Goal: Information Seeking & Learning: Learn about a topic

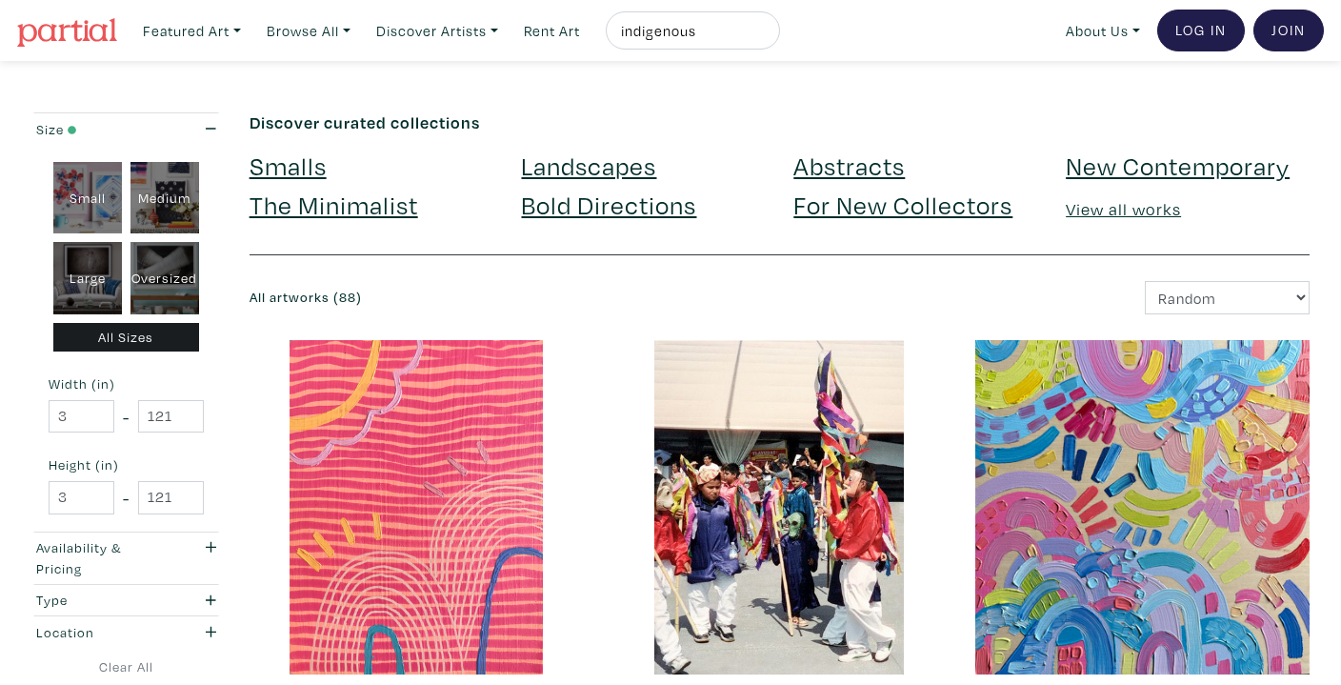
drag, startPoint x: 722, startPoint y: 22, endPoint x: 610, endPoint y: 32, distance: 112.9
click at [610, 32] on ul "Featured Art Smalls Landscapes Abstracts New Contemporary The Minimalist Bold D…" at bounding box center [457, 30] width 646 height 39
type input "alana"
click at [766, 36] on button "submit" at bounding box center [766, 36] width 0 height 0
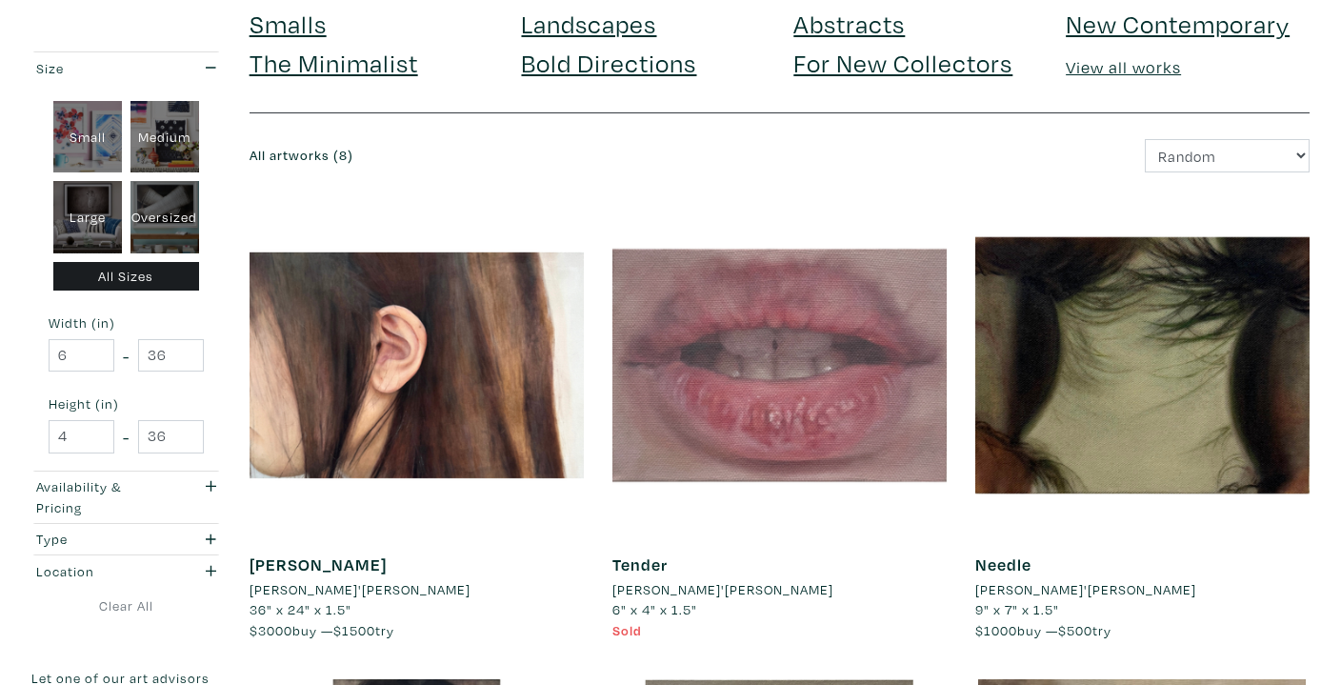
scroll to position [147, 0]
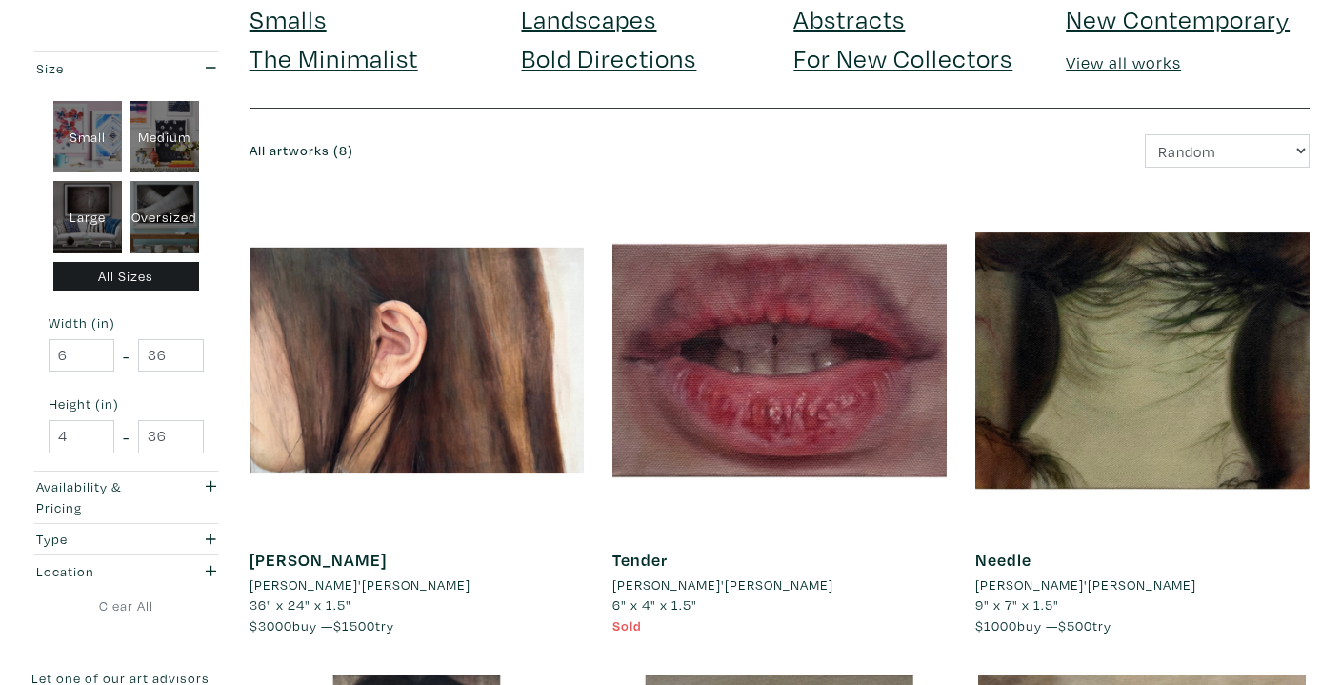
click at [335, 588] on li "Alana D'Agostino" at bounding box center [360, 584] width 221 height 21
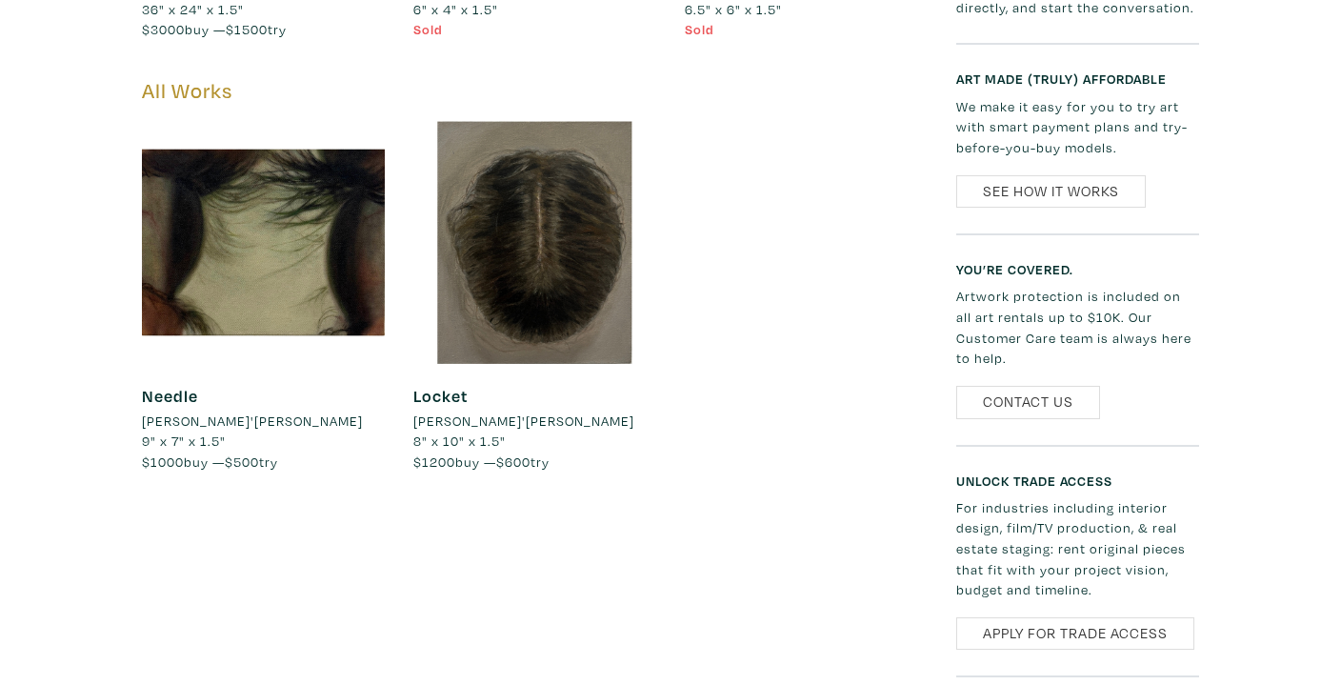
scroll to position [861, 0]
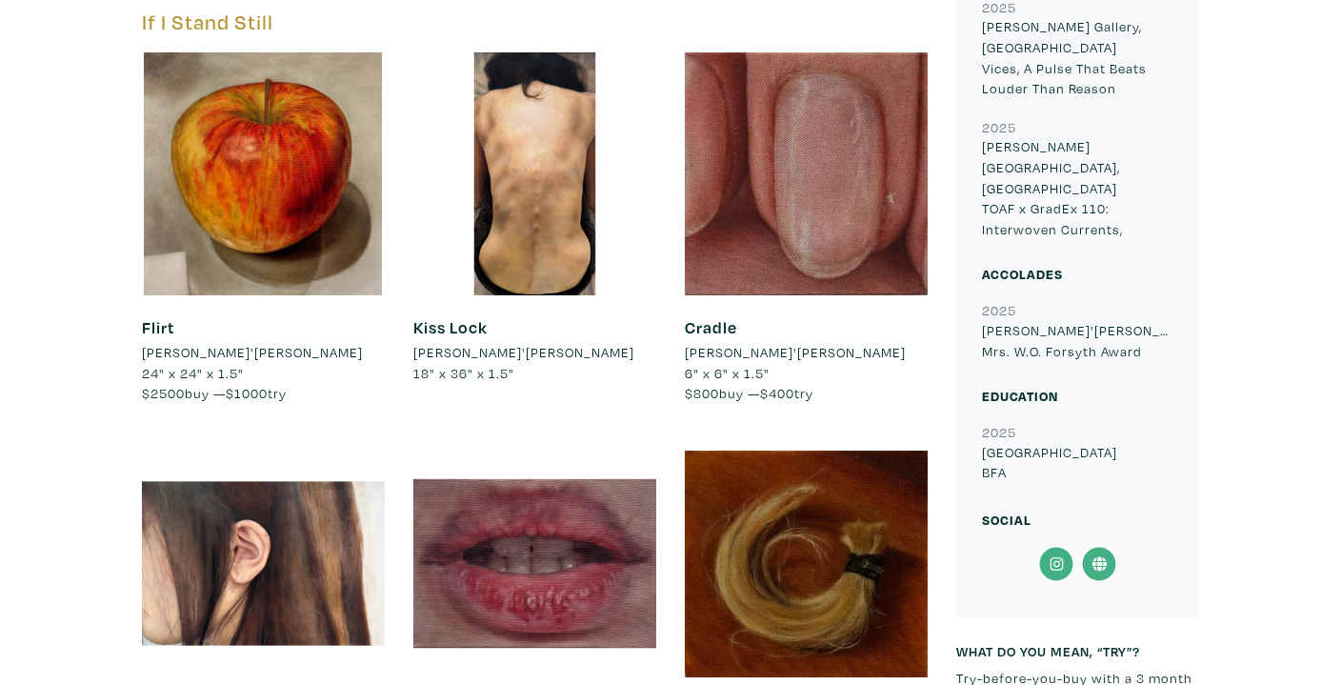
click at [1064, 547] on icon at bounding box center [1057, 564] width 43 height 34
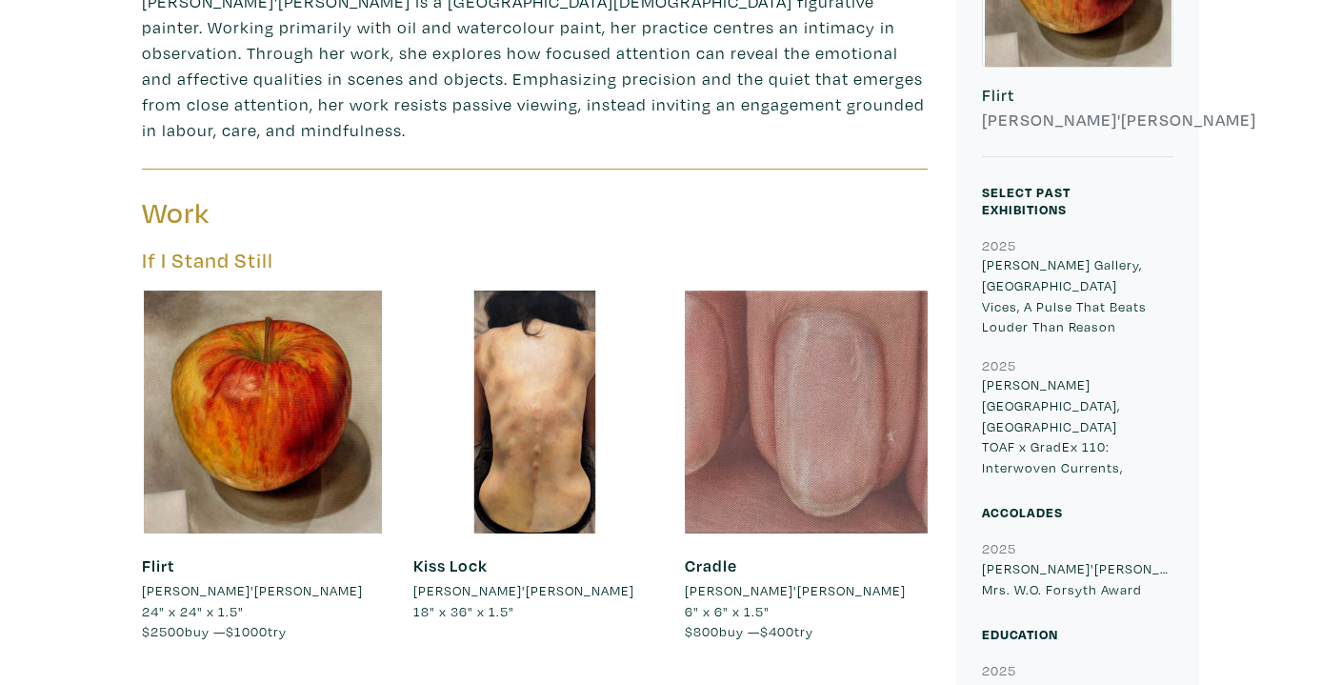
scroll to position [0, 0]
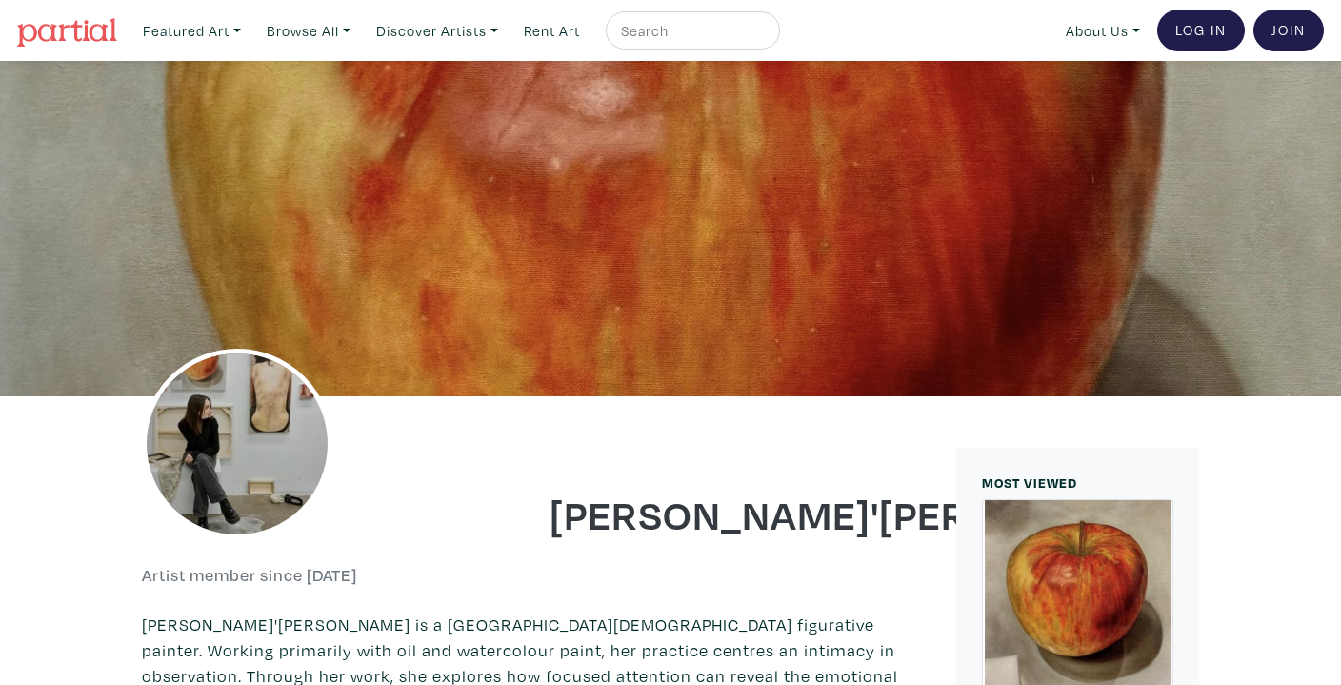
click at [690, 22] on input "text" at bounding box center [690, 31] width 143 height 24
type input "claire"
click at [766, 36] on button "submit" at bounding box center [766, 36] width 0 height 0
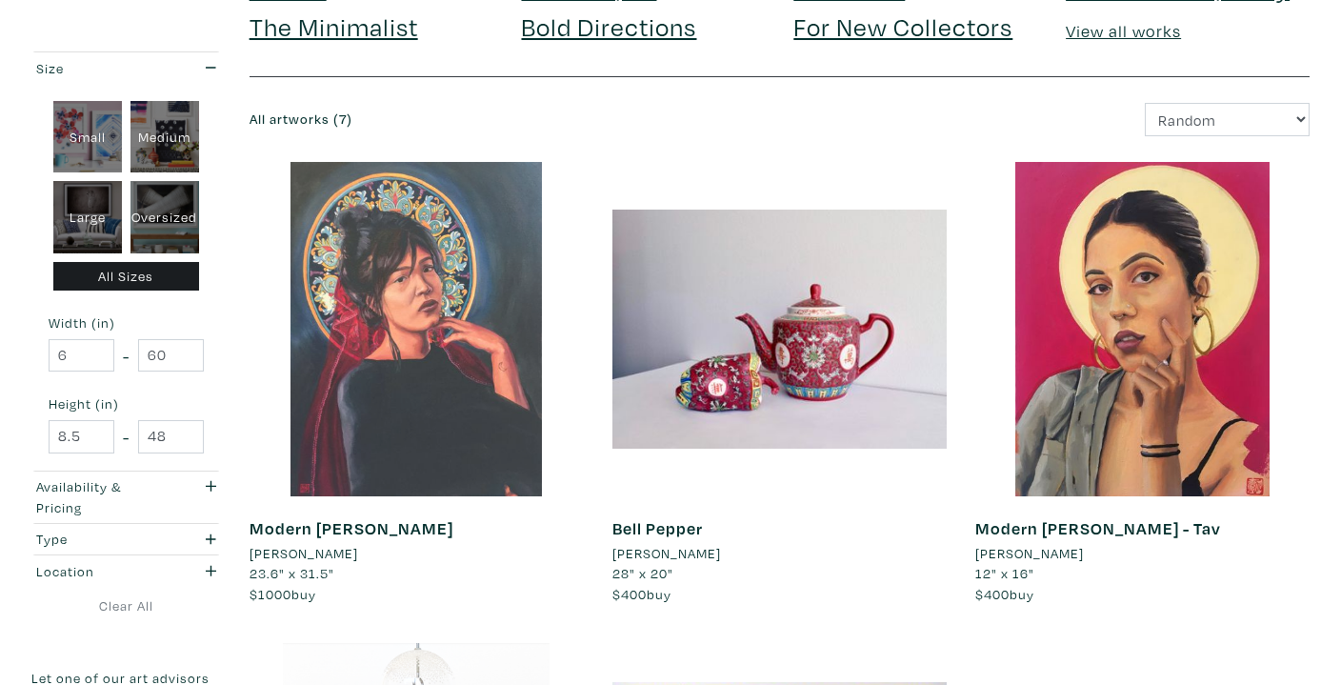
scroll to position [180, 0]
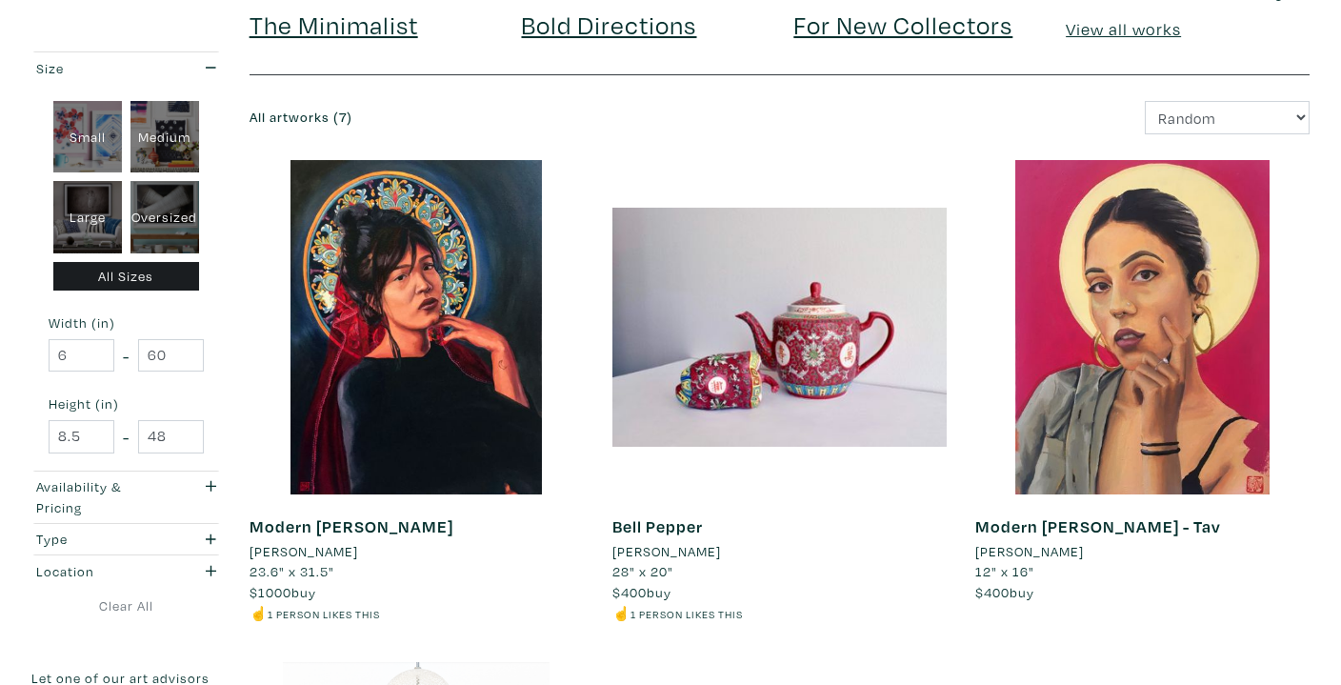
click at [317, 549] on li "[PERSON_NAME]" at bounding box center [304, 551] width 109 height 21
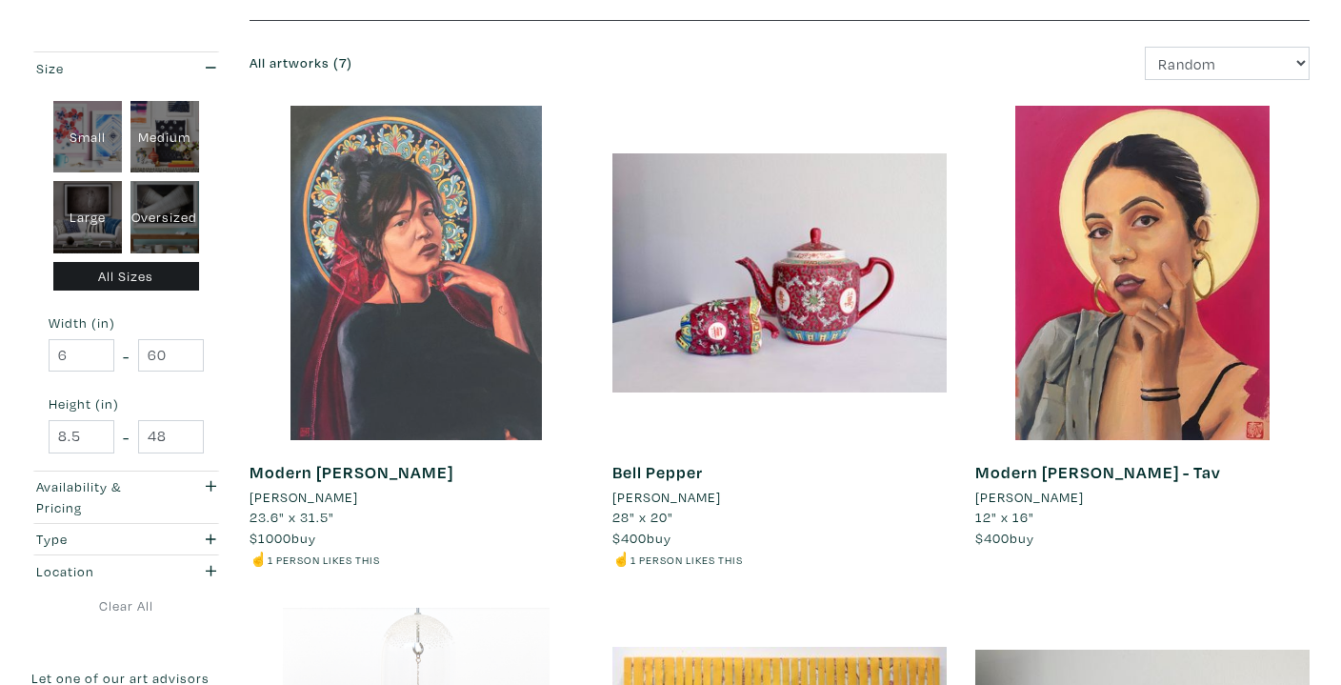
scroll to position [0, 0]
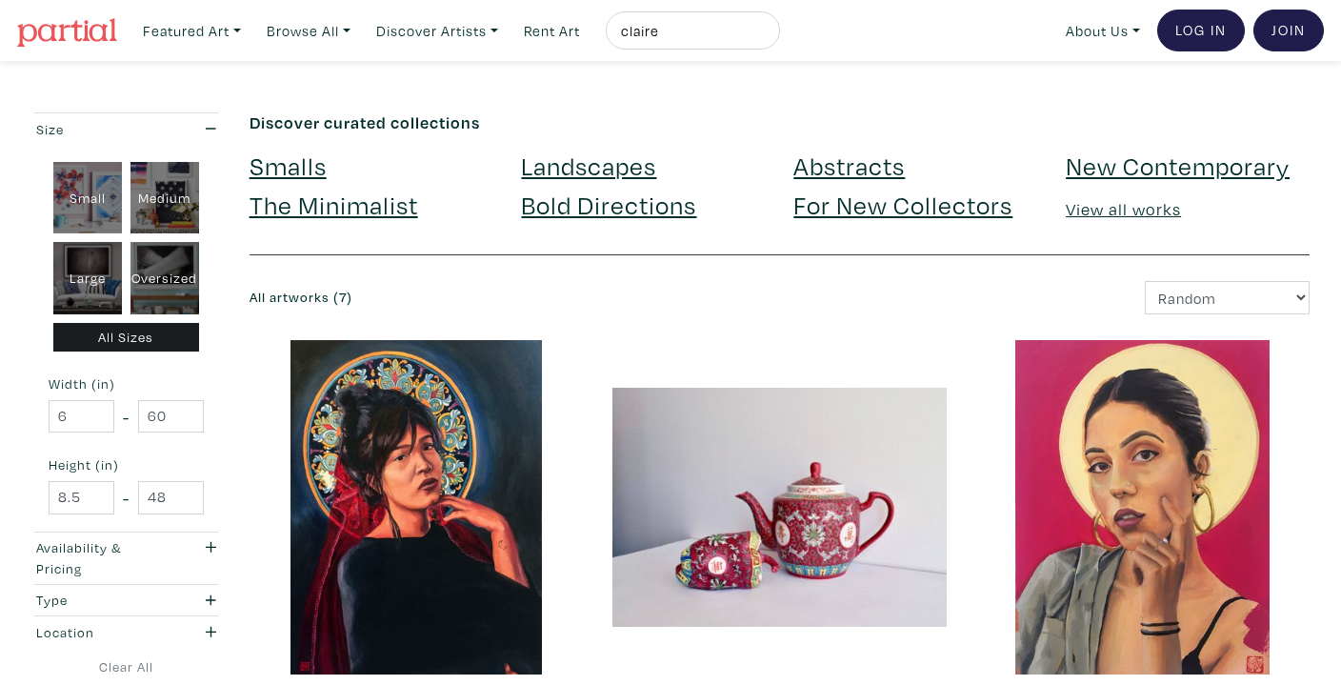
click at [76, 48] on link at bounding box center [67, 31] width 100 height 44
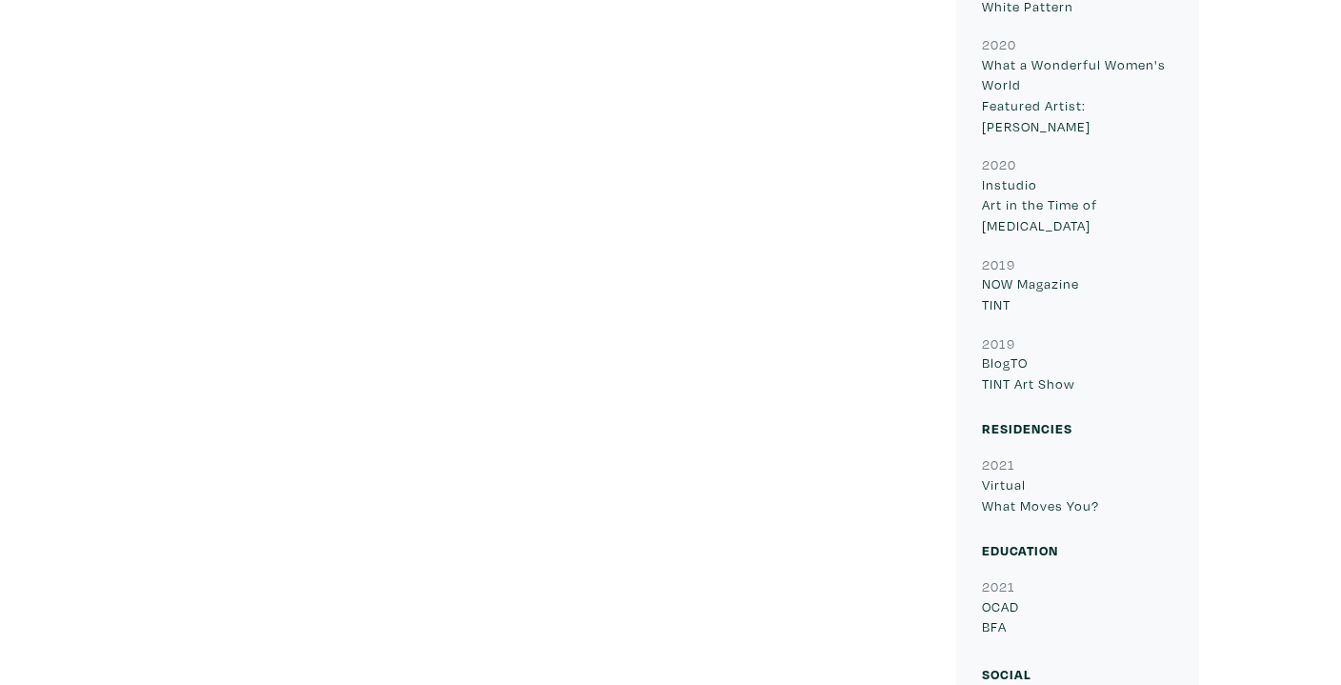
scroll to position [2405, 0]
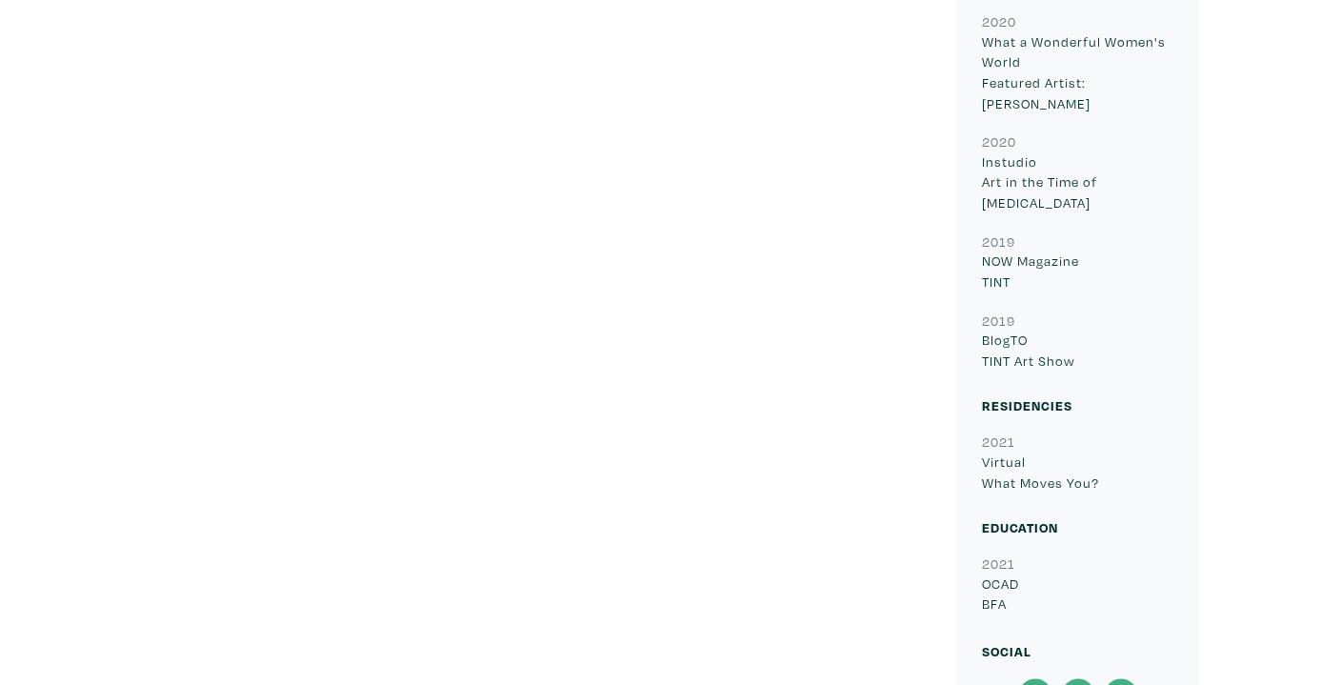
click at [1036, 678] on icon at bounding box center [1035, 695] width 43 height 34
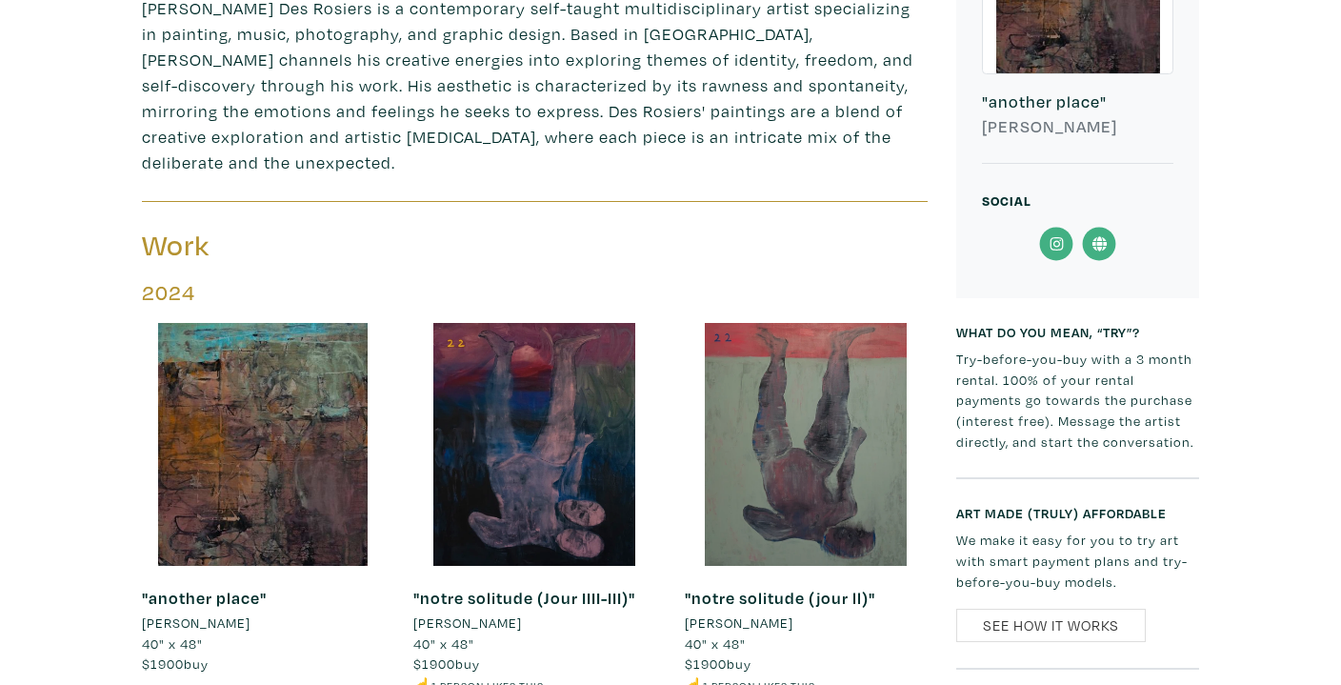
scroll to position [614, 0]
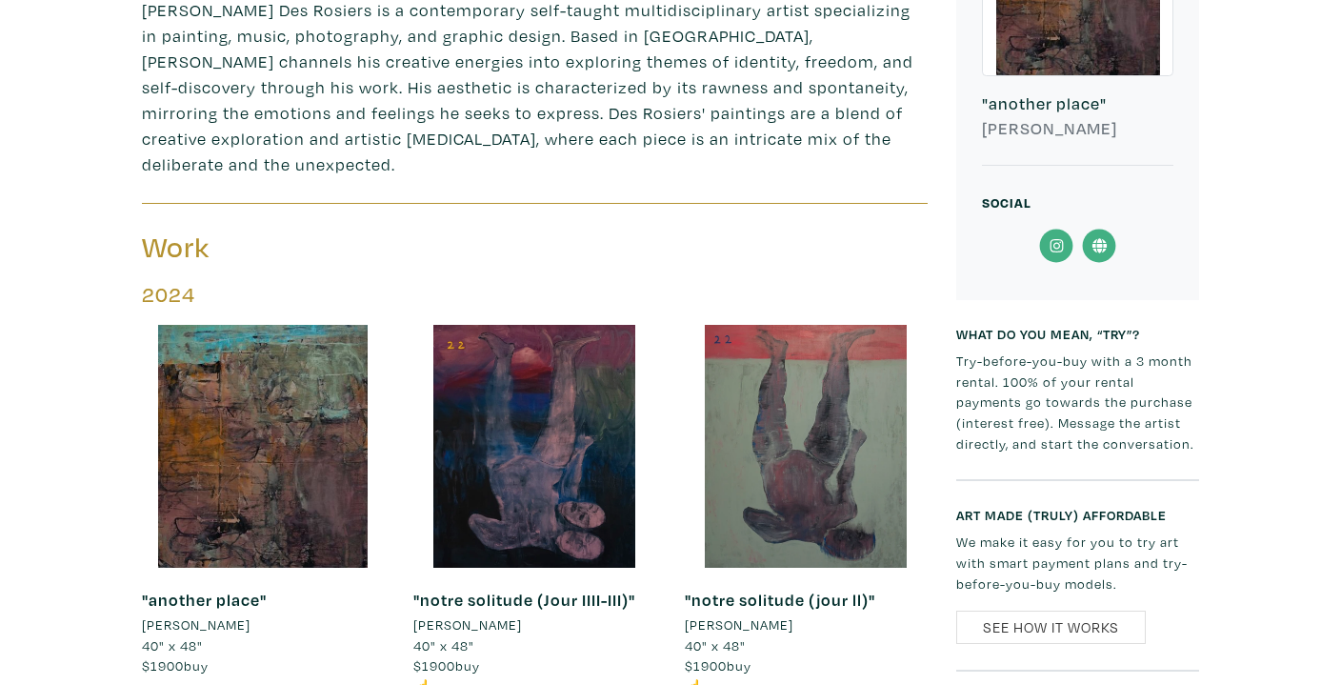
click at [1058, 261] on icon at bounding box center [1057, 246] width 43 height 34
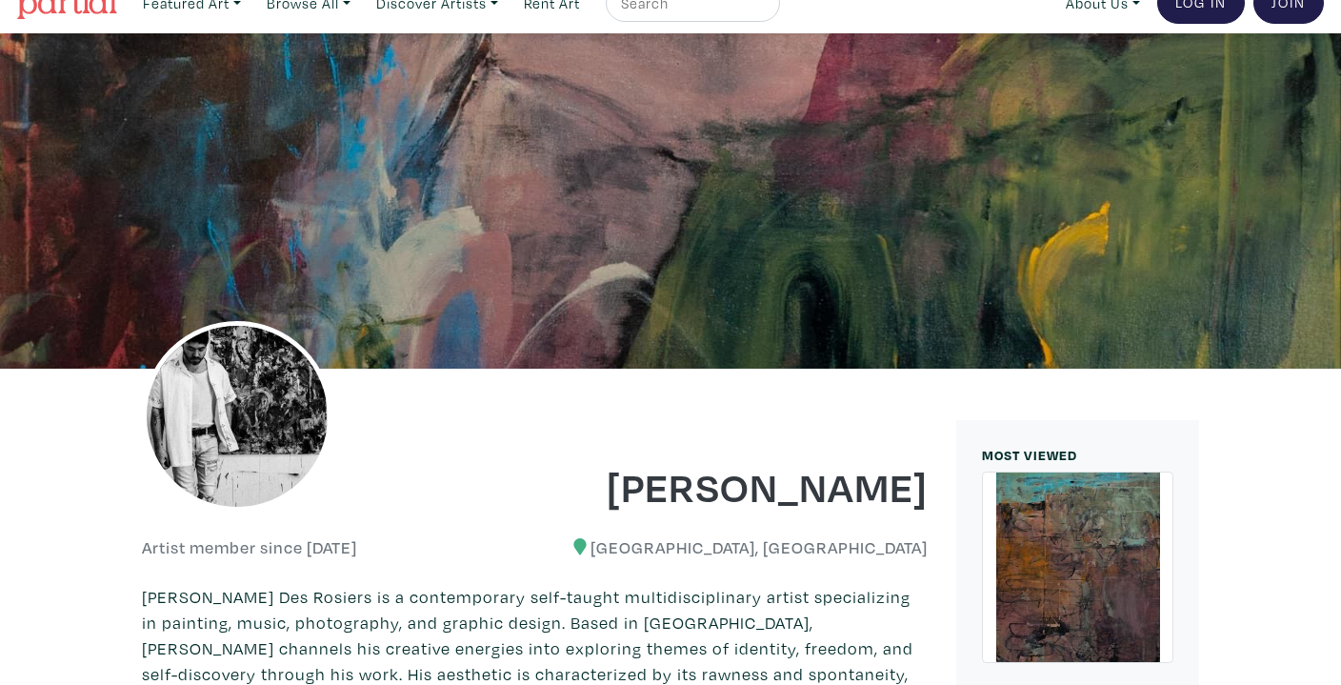
scroll to position [0, 0]
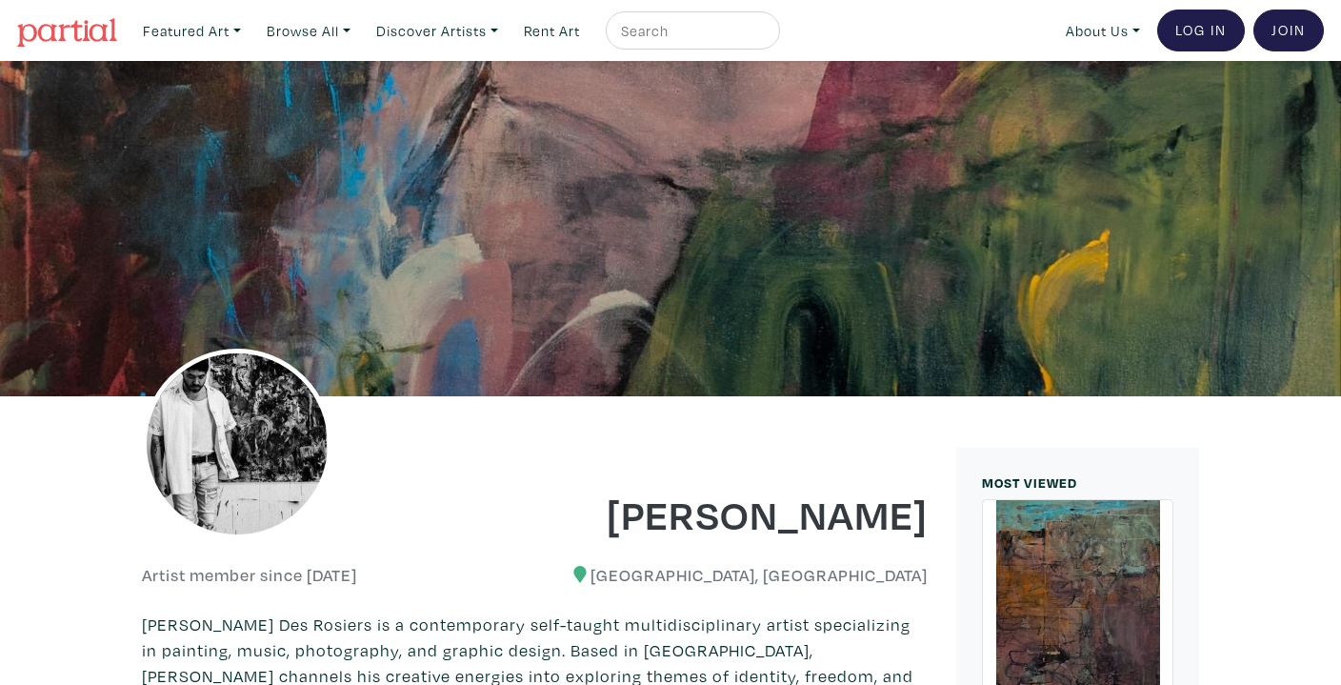
click at [77, 27] on img at bounding box center [67, 32] width 100 height 29
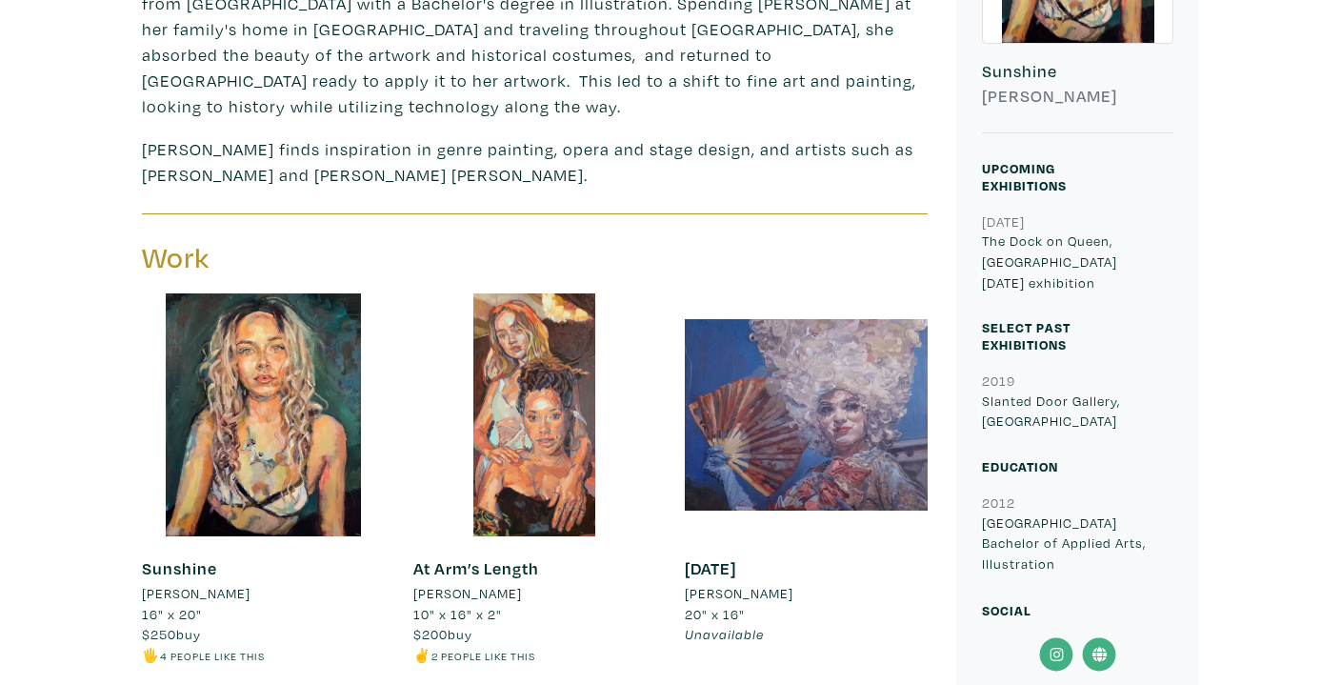
scroll to position [653, 0]
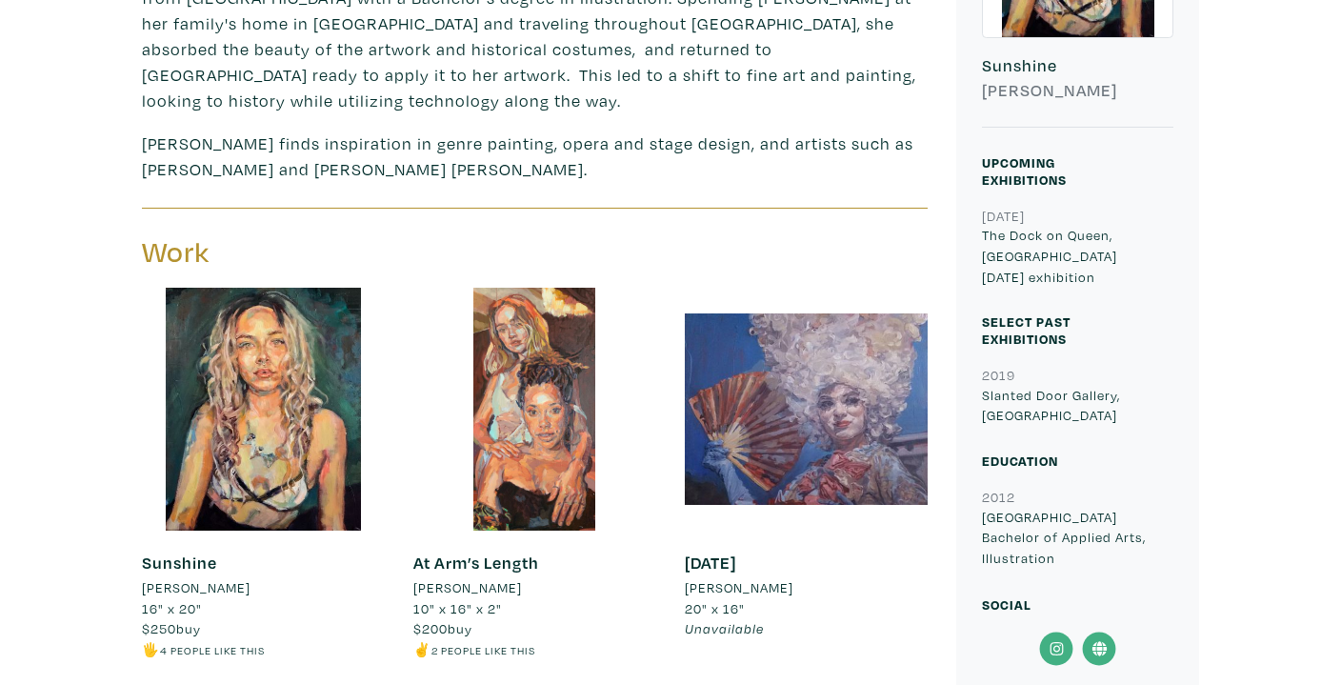
click at [1056, 642] on icon at bounding box center [1056, 648] width 13 height 13
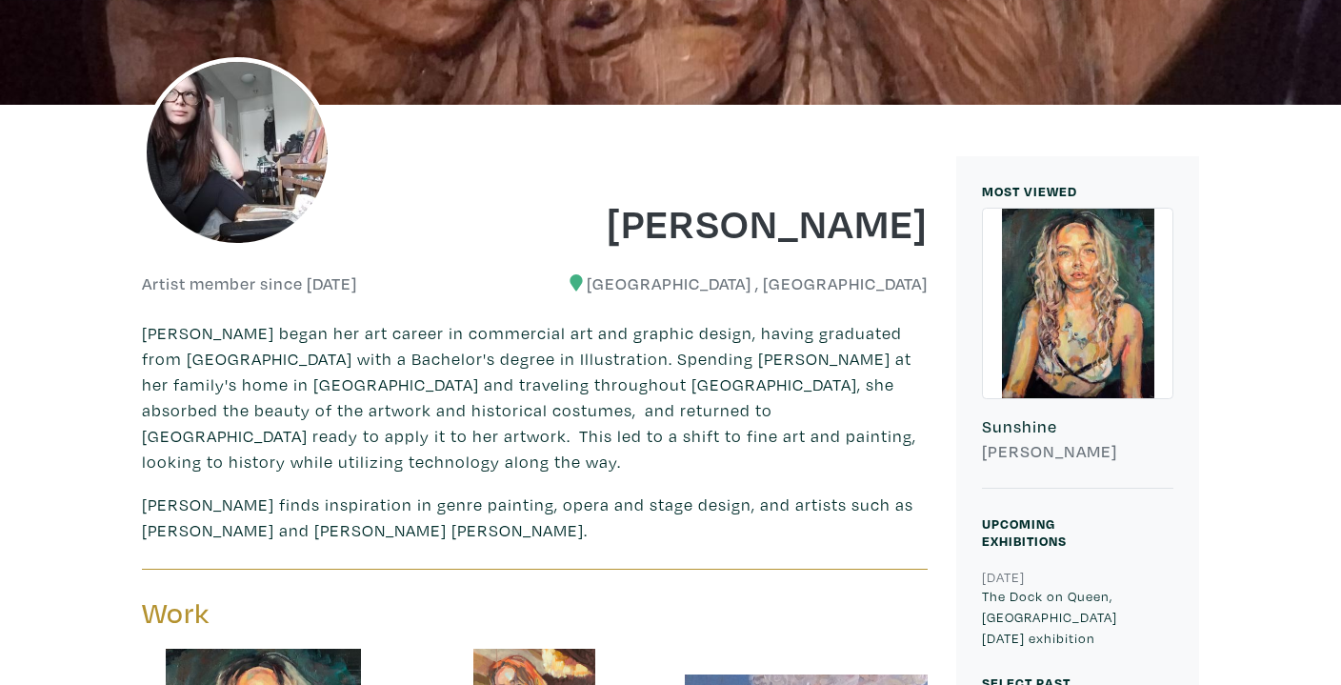
scroll to position [292, 0]
